Goal: Task Accomplishment & Management: Manage account settings

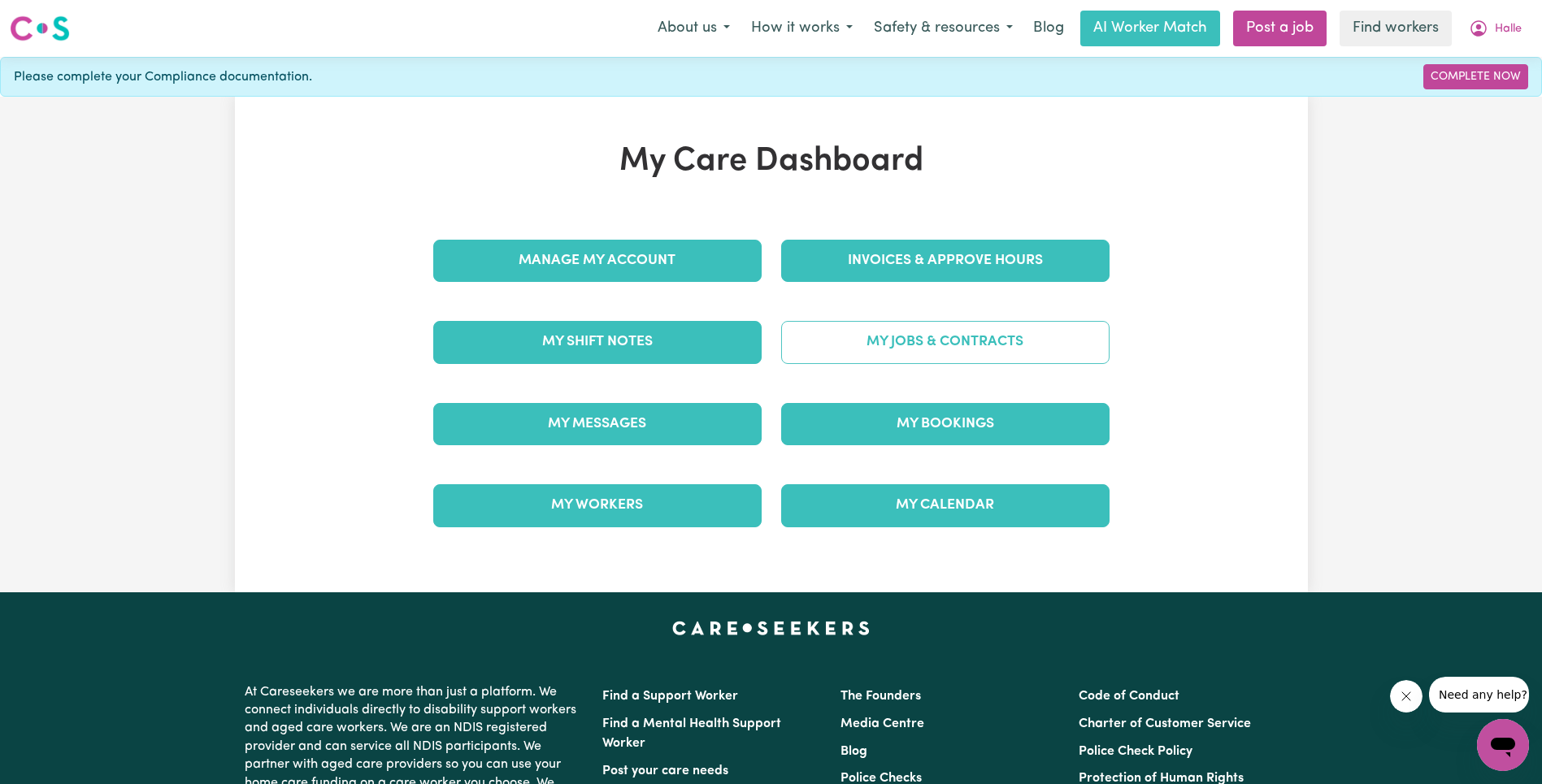
click at [938, 340] on link "My Jobs & Contracts" at bounding box center [944, 342] width 328 height 42
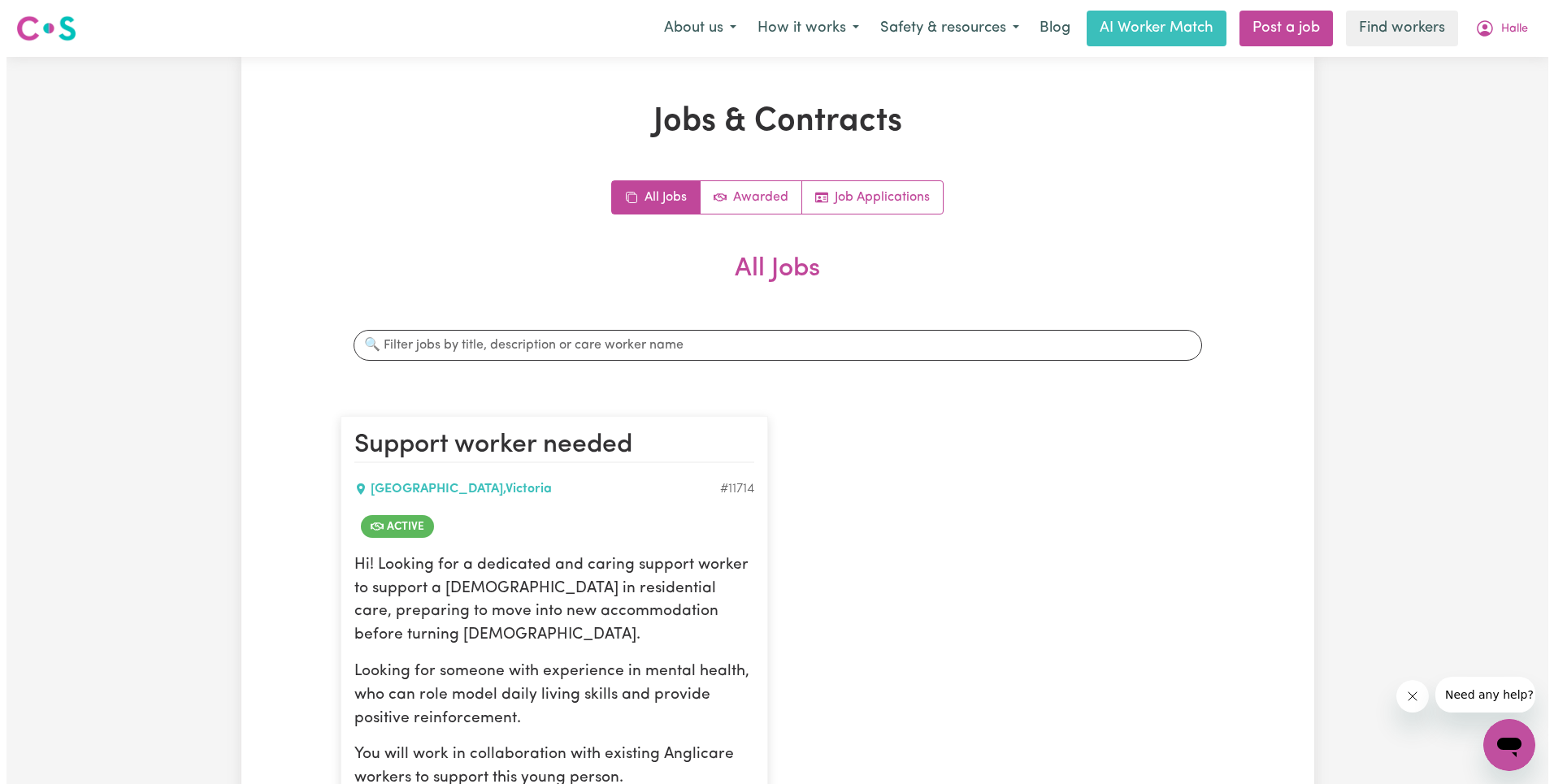
scroll to position [451, 0]
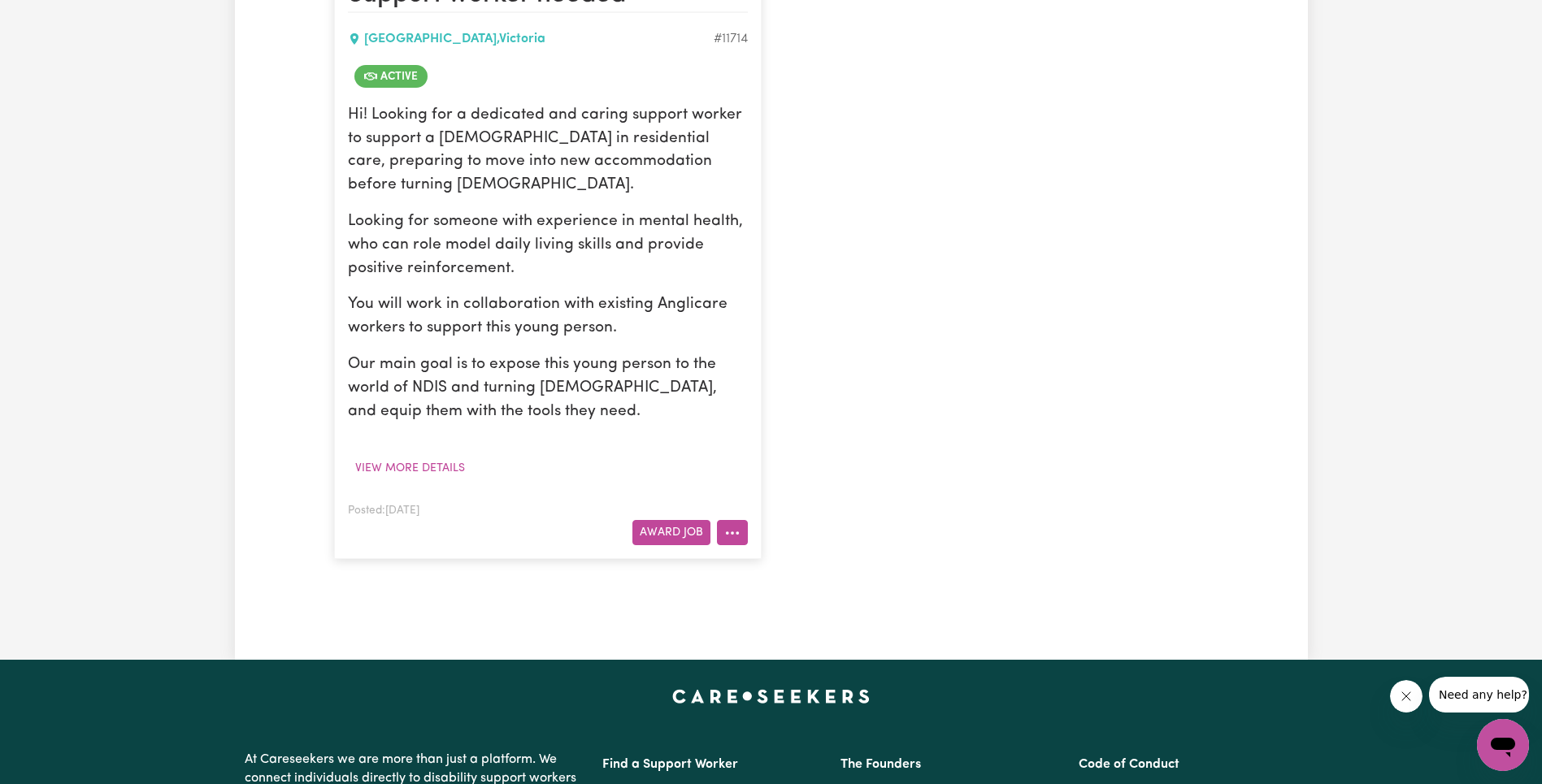
drag, startPoint x: 726, startPoint y: 514, endPoint x: 739, endPoint y: 520, distance: 14.3
click at [726, 524] on icon "More options" at bounding box center [732, 532] width 16 height 16
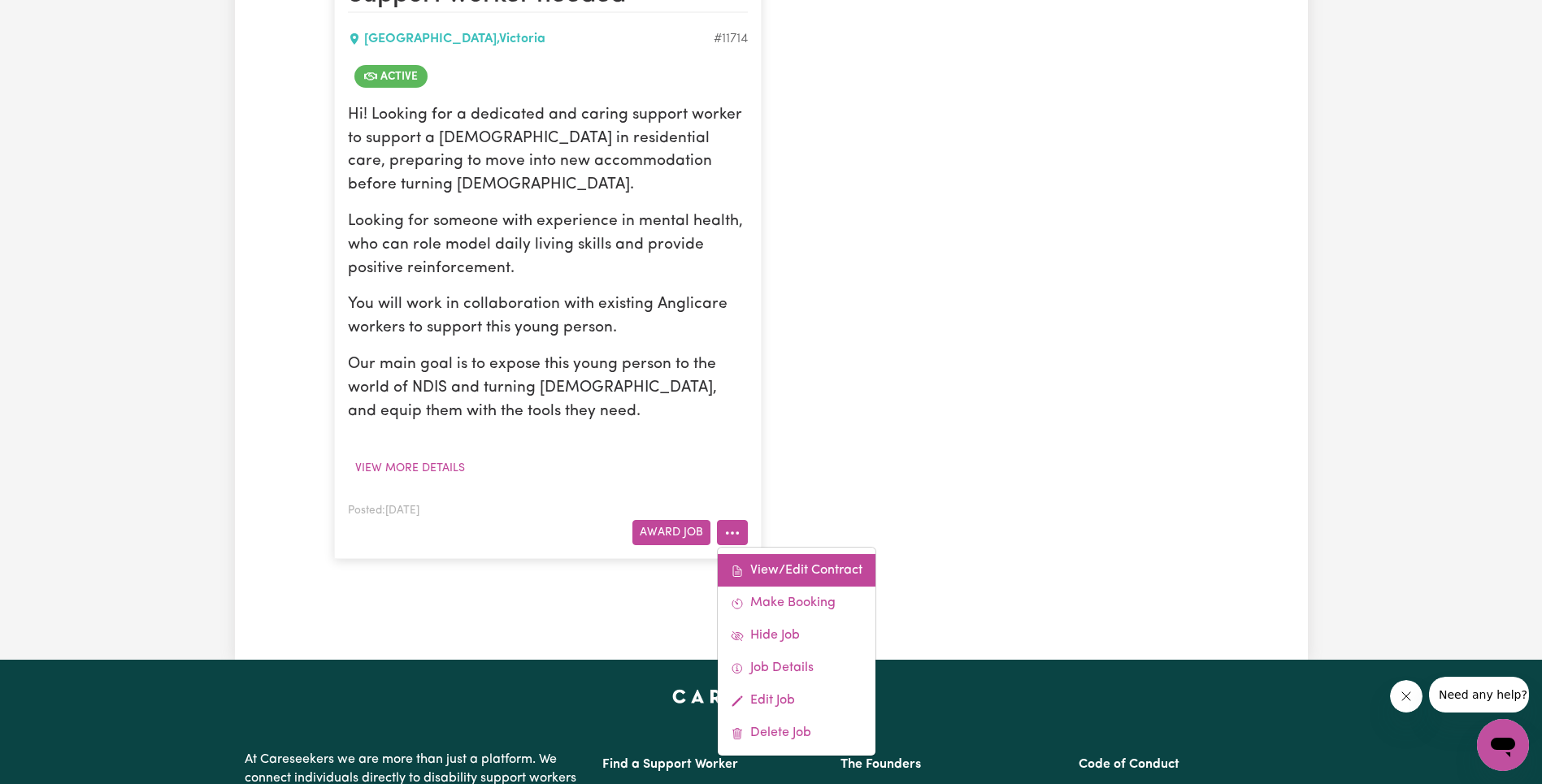
click at [789, 554] on link "View/Edit Contract" at bounding box center [796, 570] width 158 height 33
select select "WEEKDAY_DAYTIME"
select select "ASSISTANCE_SELF_CARE"
select select "ONE"
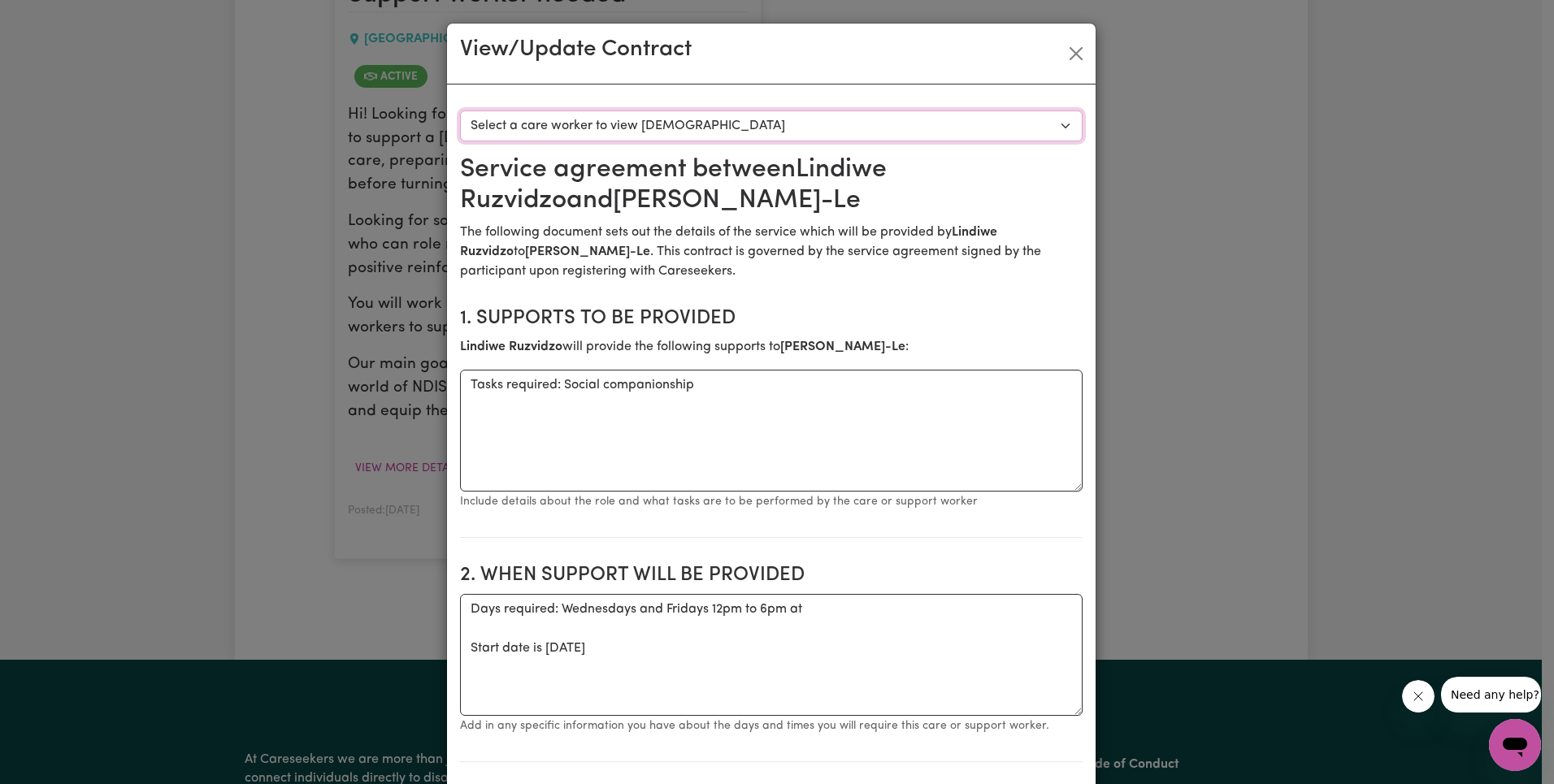
click at [663, 118] on select "Select a care worker to view [DEMOGRAPHIC_DATA] #8944 - [PERSON_NAME] (contract…" at bounding box center [771, 126] width 622 height 31
select select "8556"
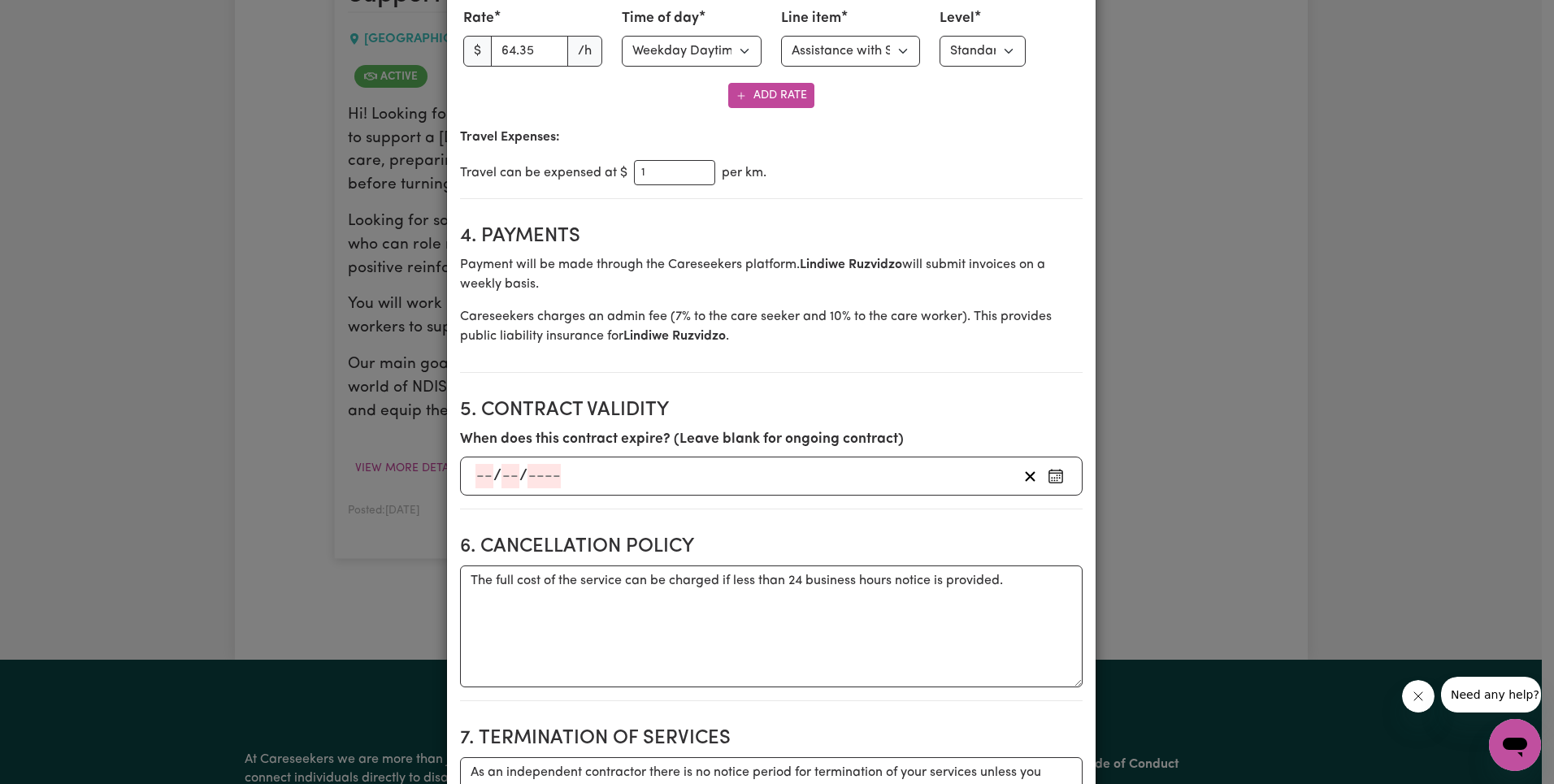
scroll to position [763, 0]
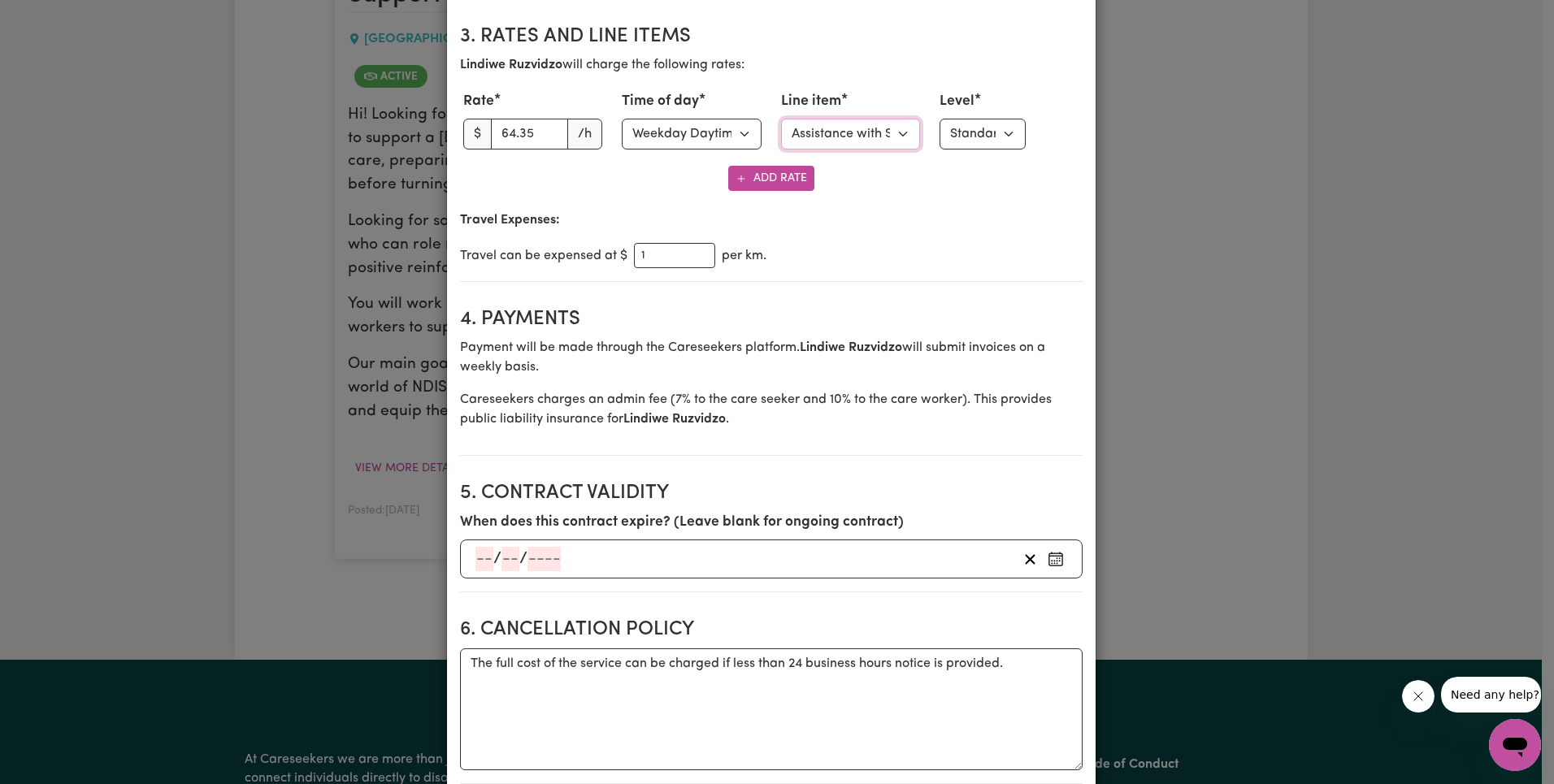
click at [827, 128] on select "Select line item Assistance with Self Care Activities Assistance with personal …" at bounding box center [851, 134] width 140 height 31
select select "OTHER"
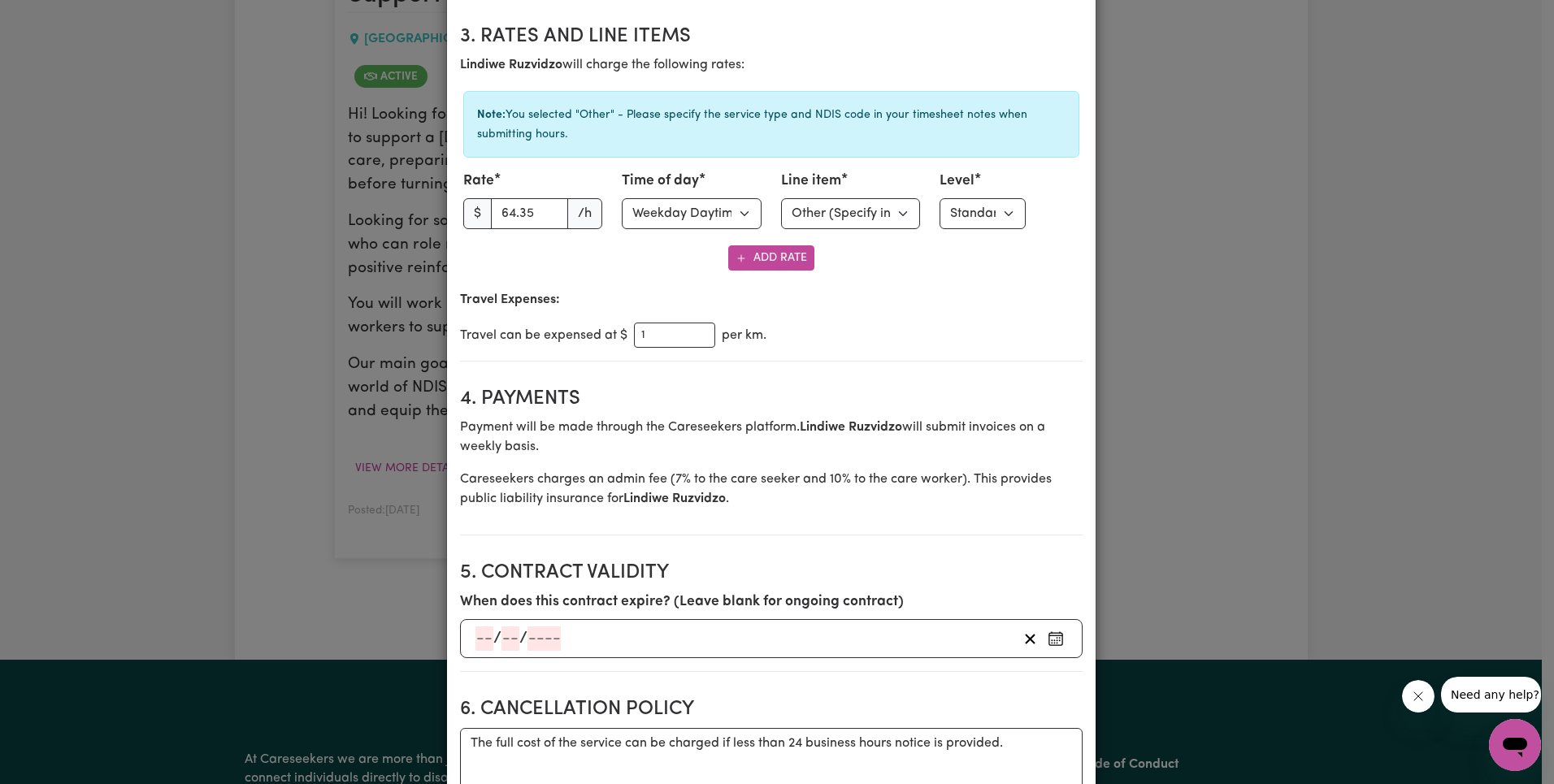
click at [512, 131] on small "Note: You selected "Other" - Please specify the service type and NDIS code in y…" at bounding box center [752, 125] width 550 height 32
click at [536, 223] on input "64.35" at bounding box center [530, 213] width 78 height 31
paste input "3.27"
type input "63.27"
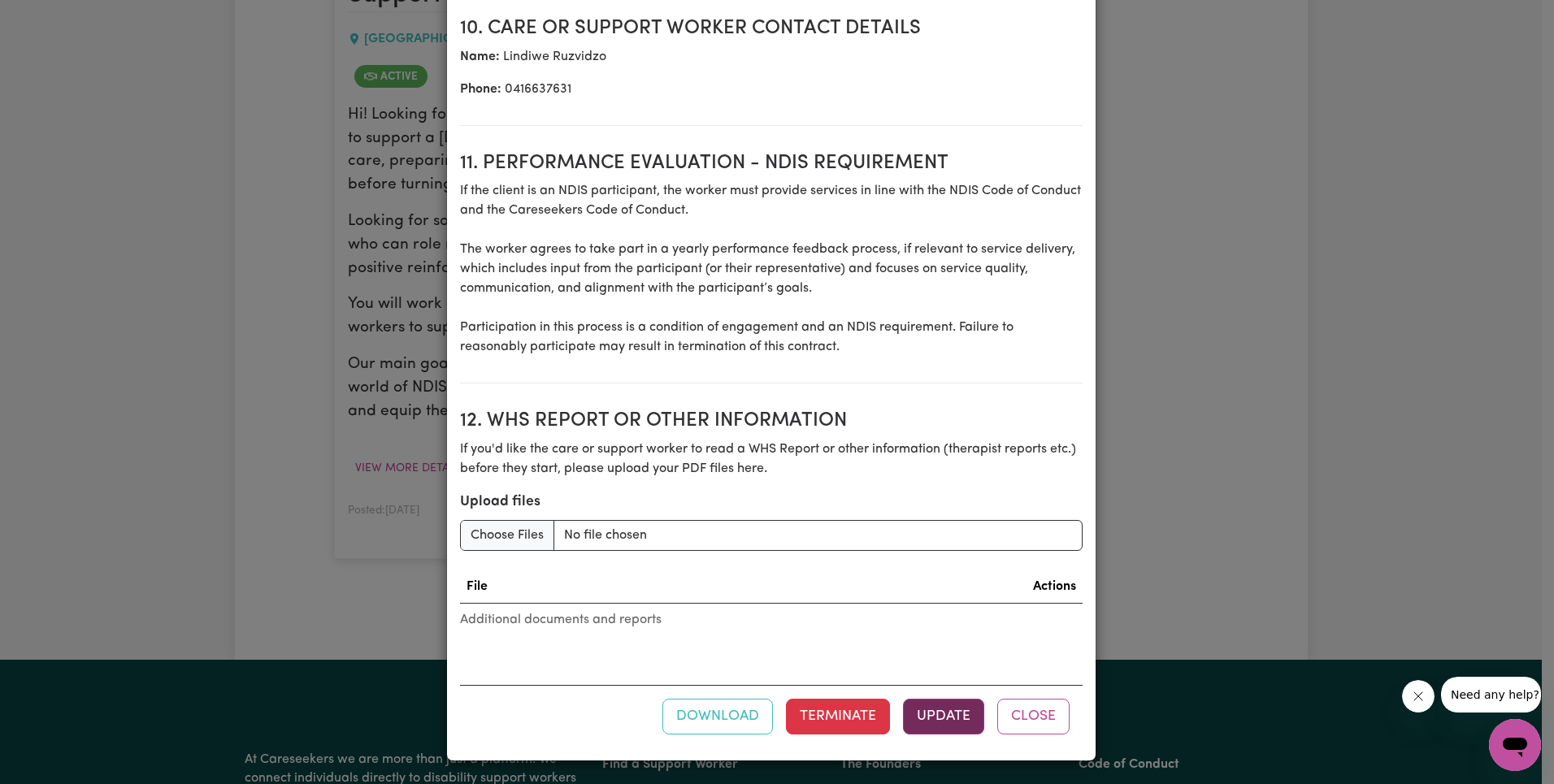
click at [930, 733] on button "Update" at bounding box center [944, 716] width 81 height 36
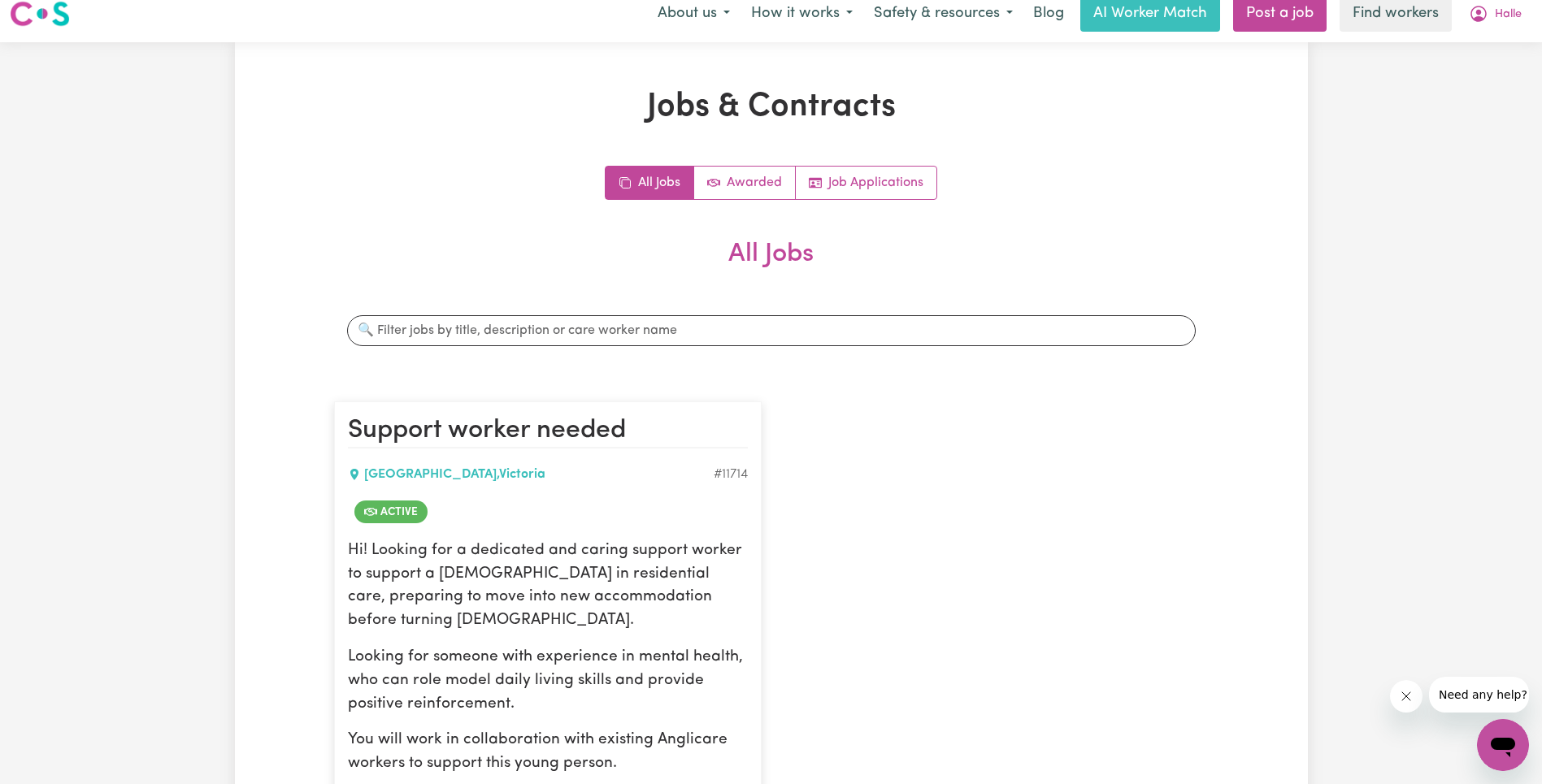
scroll to position [0, 0]
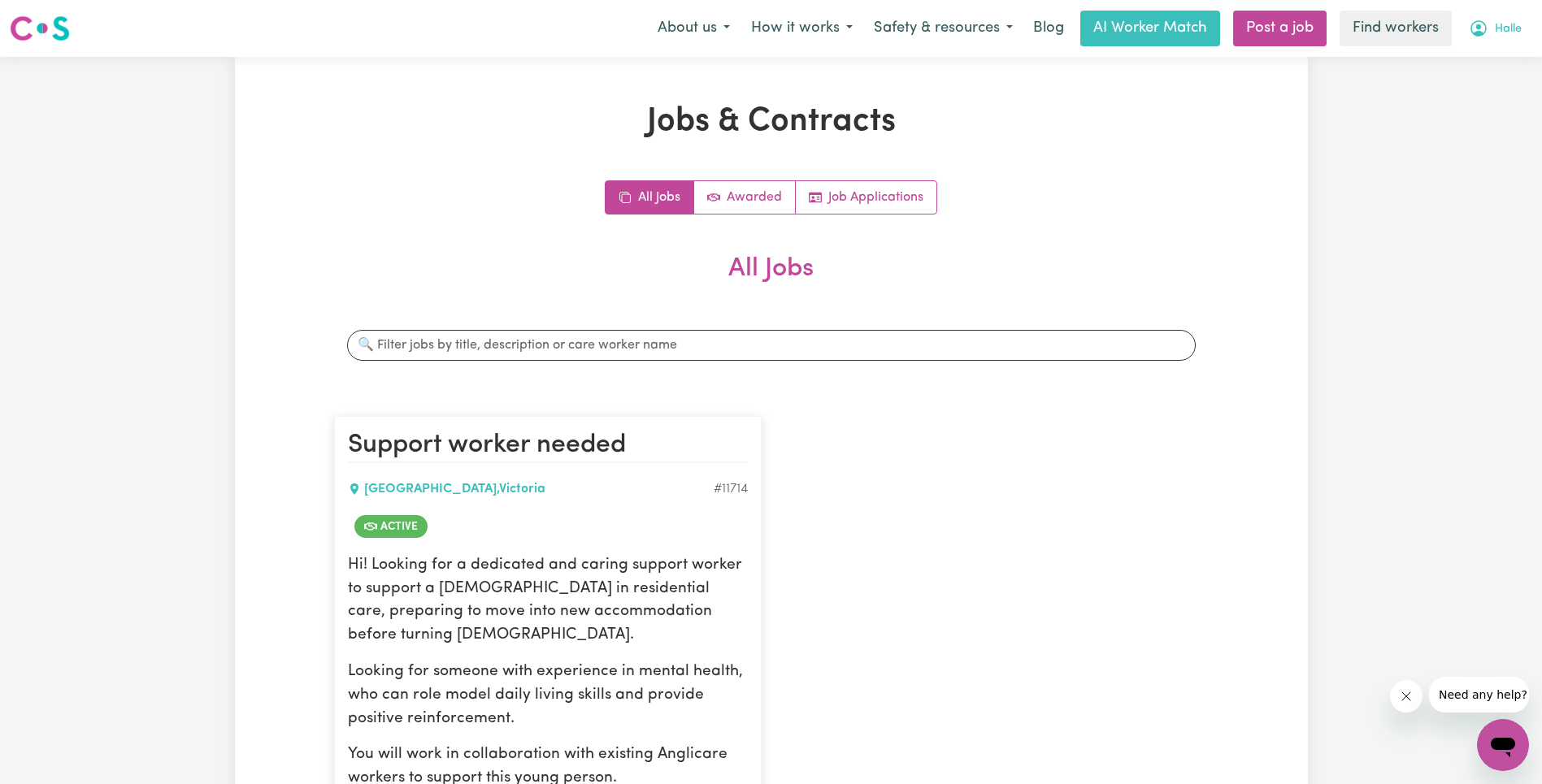
drag, startPoint x: 1522, startPoint y: 30, endPoint x: 1514, endPoint y: 42, distance: 14.4
click at [1522, 29] on button "Halle" at bounding box center [1494, 28] width 74 height 34
click at [1485, 97] on link "Logout" at bounding box center [1467, 93] width 128 height 31
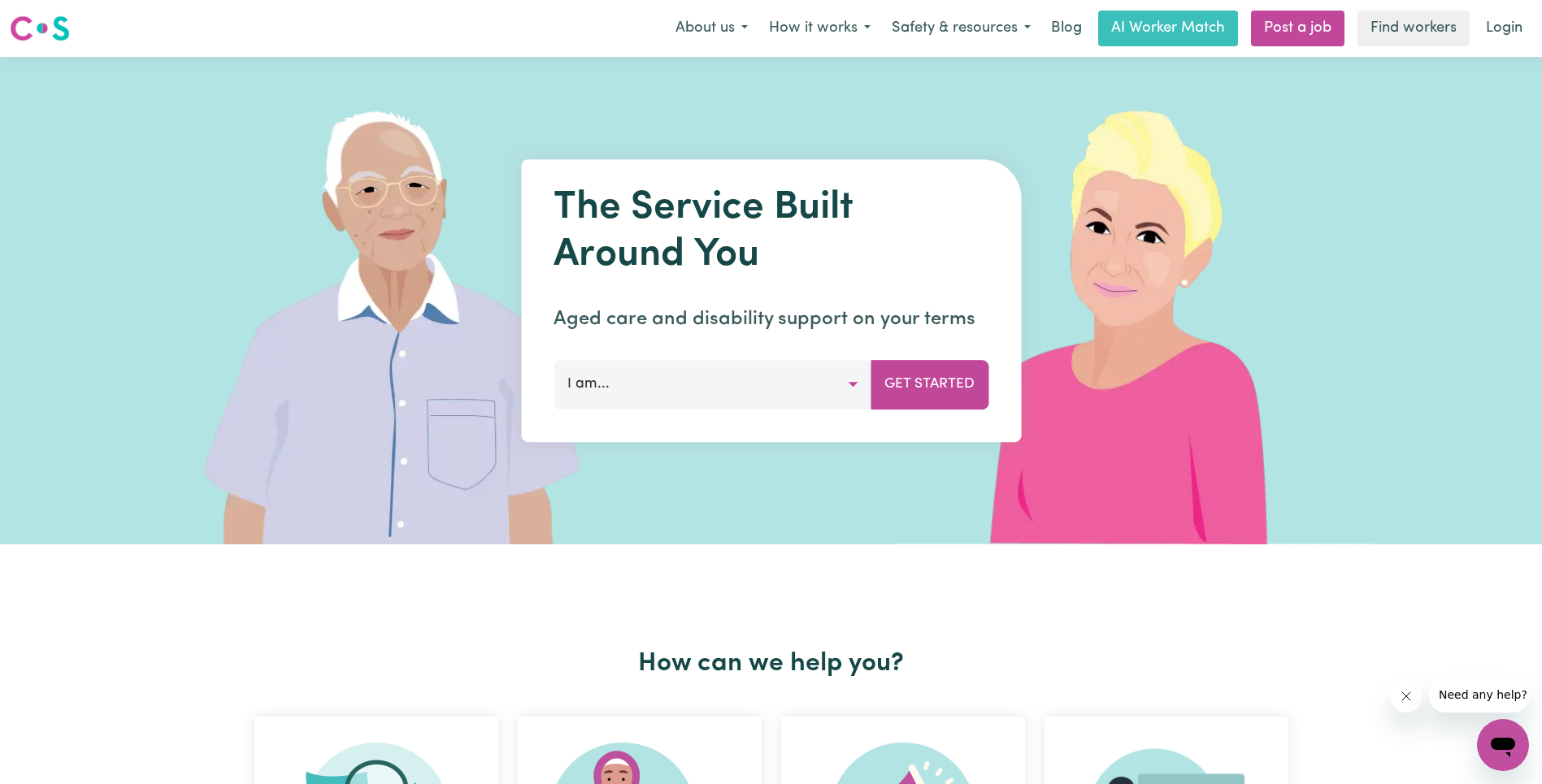
click at [1502, 48] on nav "Menu About us How it works Safety & resources Blog AI Worker Match Post a job F…" at bounding box center [771, 28] width 1542 height 57
click at [1501, 23] on link "Login" at bounding box center [1504, 28] width 56 height 36
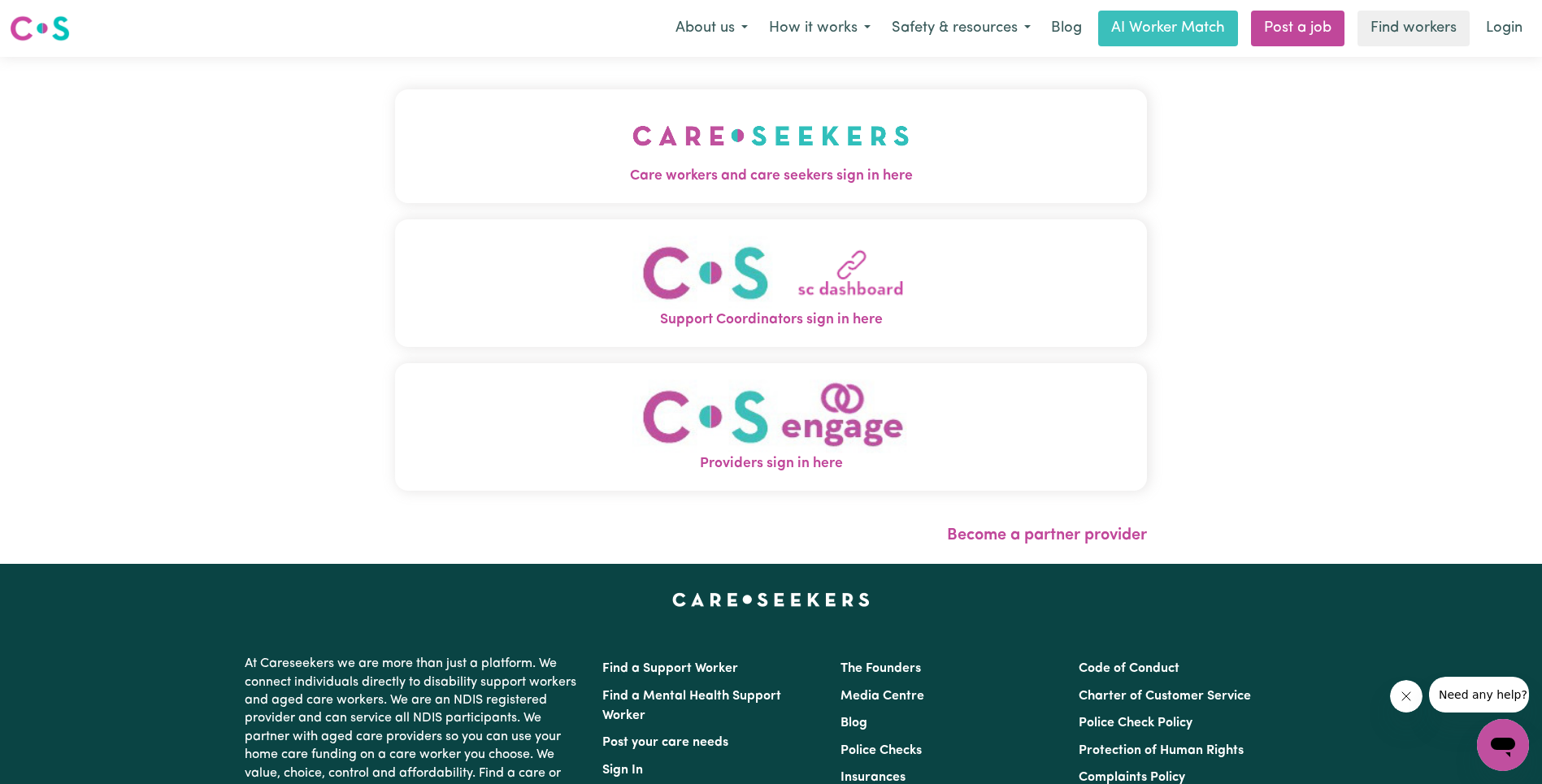
click at [632, 143] on img "Care workers and care seekers sign in here" at bounding box center [770, 136] width 277 height 60
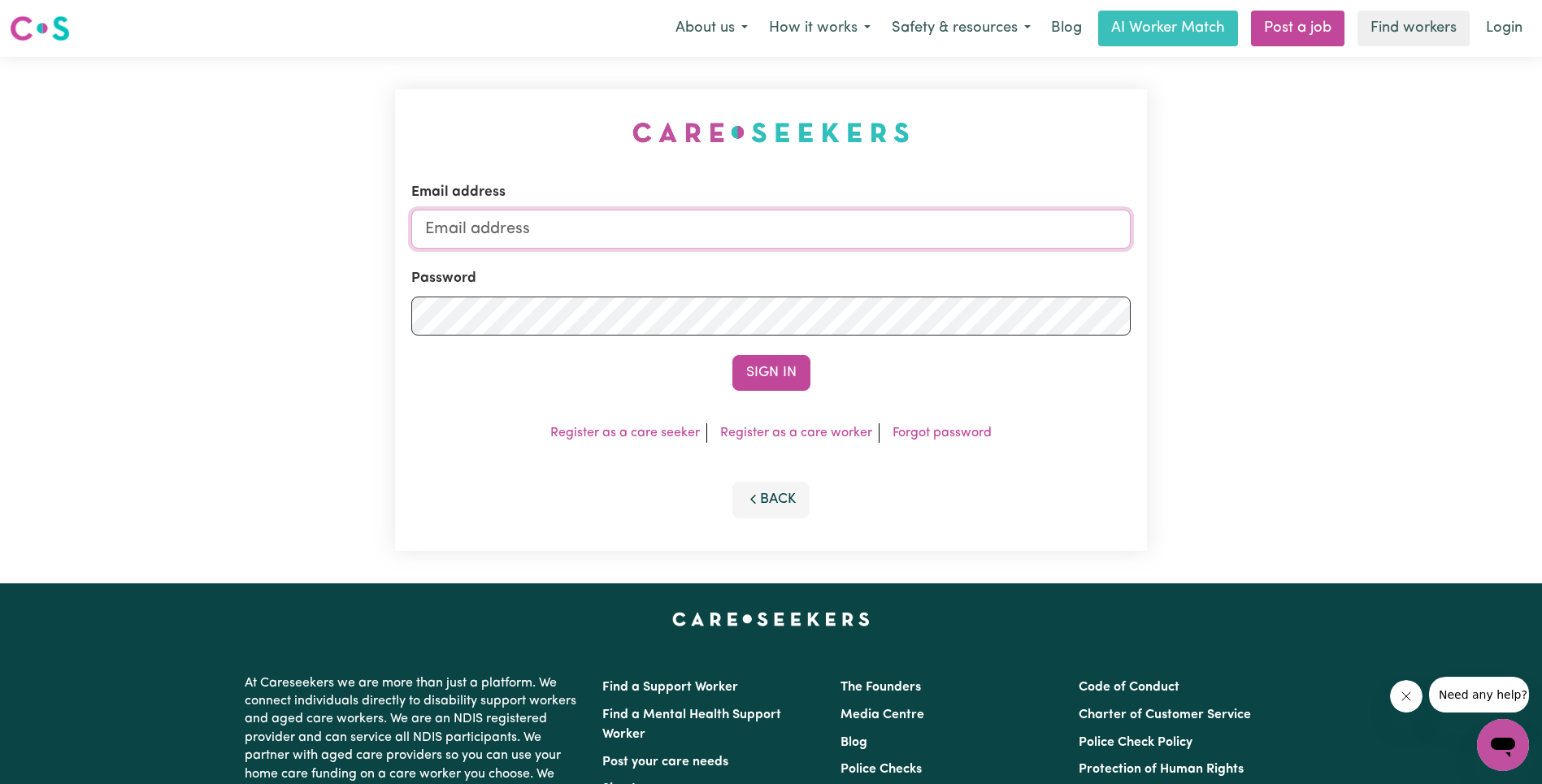
click at [619, 220] on input "Email address" at bounding box center [770, 229] width 719 height 39
type input "[EMAIL_ADDRESS][DOMAIN_NAME]"
click at [766, 371] on button "Sign In" at bounding box center [771, 373] width 78 height 36
